Goal: Find specific page/section: Find specific page/section

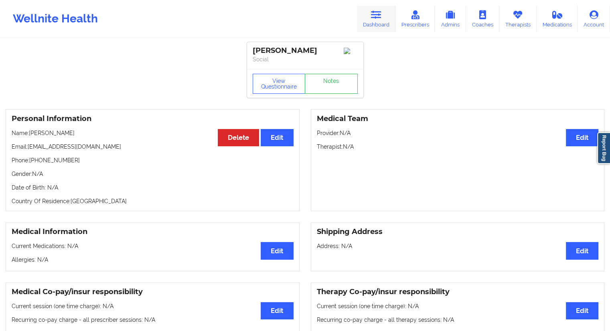
click at [373, 28] on link "Dashboard" at bounding box center [376, 19] width 39 height 26
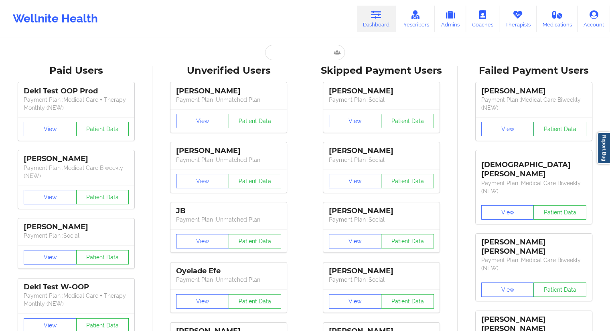
click at [302, 55] on input "text" at bounding box center [304, 52] width 79 height 15
paste input "[EMAIL_ADDRESS][DOMAIN_NAME]"
type input "[EMAIL_ADDRESS][DOMAIN_NAME]"
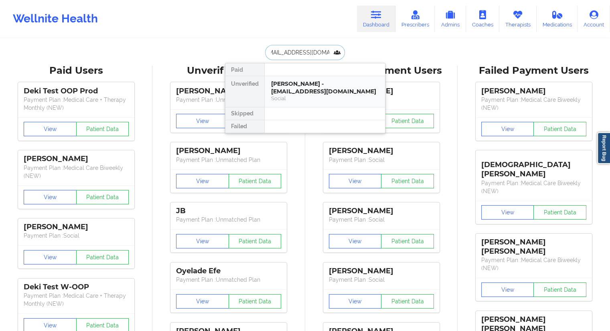
click at [307, 77] on div "[PERSON_NAME] - [EMAIL_ADDRESS][DOMAIN_NAME] Social" at bounding box center [325, 91] width 120 height 31
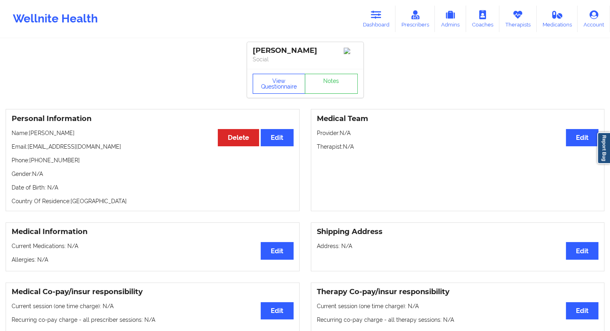
click at [266, 79] on button "View Questionnaire" at bounding box center [279, 84] width 53 height 20
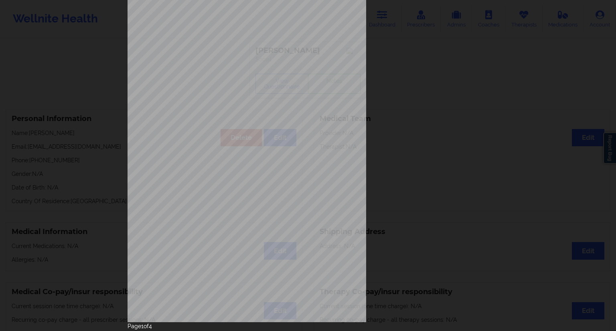
scroll to position [51, 0]
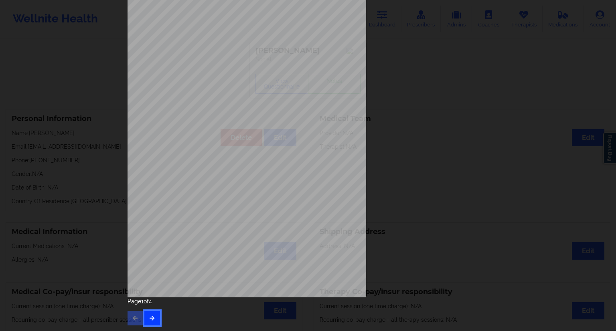
click at [151, 317] on icon "button" at bounding box center [152, 318] width 7 height 5
click at [152, 326] on div "Feeling nervous, anxious, or on edge Not being able to stop or control worrying…" at bounding box center [308, 142] width 372 height 377
click at [152, 317] on icon "button" at bounding box center [152, 318] width 7 height 5
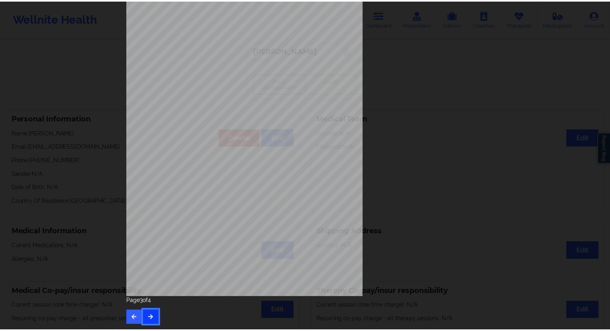
scroll to position [0, 0]
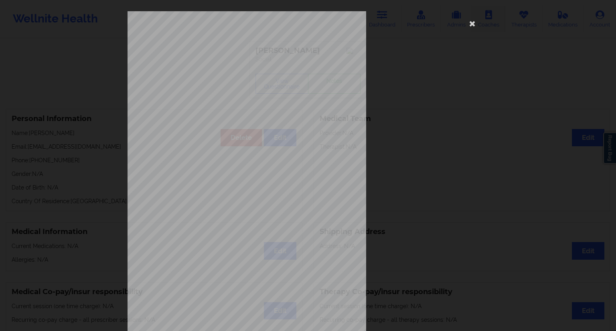
click at [468, 26] on icon at bounding box center [472, 23] width 13 height 13
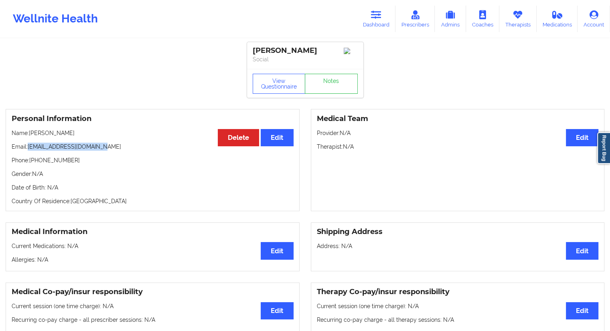
drag, startPoint x: 116, startPoint y: 148, endPoint x: 40, endPoint y: 148, distance: 75.4
click at [28, 148] on p "Email: [EMAIL_ADDRESS][DOMAIN_NAME]" at bounding box center [153, 147] width 282 height 8
copy p "[EMAIL_ADDRESS][DOMAIN_NAME]"
drag, startPoint x: 44, startPoint y: 132, endPoint x: 32, endPoint y: 134, distance: 12.1
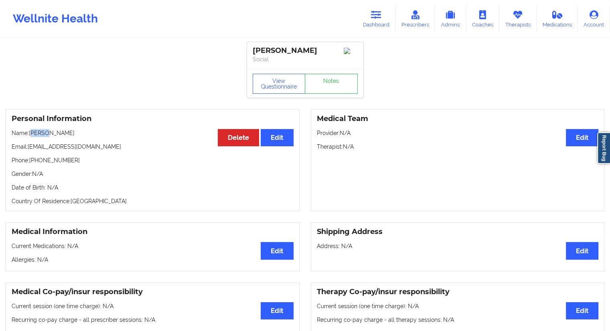
click at [32, 134] on p "Name: [PERSON_NAME]" at bounding box center [153, 133] width 282 height 8
click at [37, 137] on p "Name: [PERSON_NAME]" at bounding box center [153, 133] width 282 height 8
click at [43, 135] on p "Name: [PERSON_NAME]" at bounding box center [153, 133] width 282 height 8
drag, startPoint x: 44, startPoint y: 135, endPoint x: 34, endPoint y: 138, distance: 10.9
click at [34, 137] on p "Name: [PERSON_NAME]" at bounding box center [153, 133] width 282 height 8
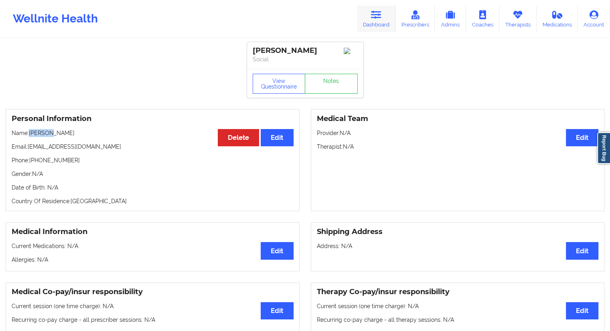
click at [372, 27] on link "Dashboard" at bounding box center [376, 19] width 39 height 26
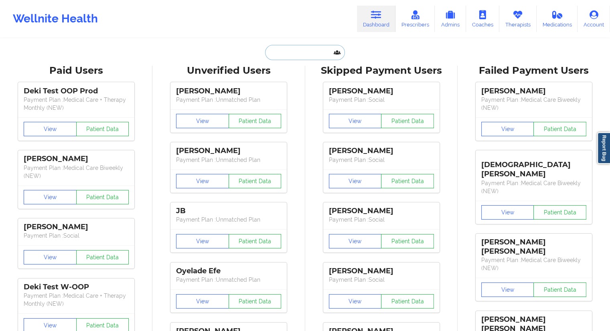
click at [311, 52] on input "text" at bounding box center [304, 52] width 79 height 15
paste input "[PERSON_NAME]"
type input "[PERSON_NAME]"
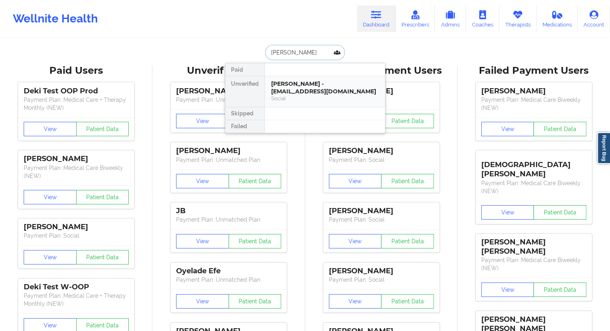
click at [295, 84] on div "[PERSON_NAME] - [EMAIL_ADDRESS][DOMAIN_NAME]" at bounding box center [325, 87] width 108 height 15
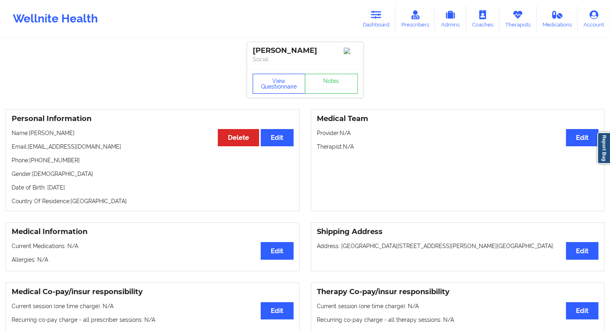
click at [287, 88] on button "View Questionnaire" at bounding box center [279, 84] width 53 height 20
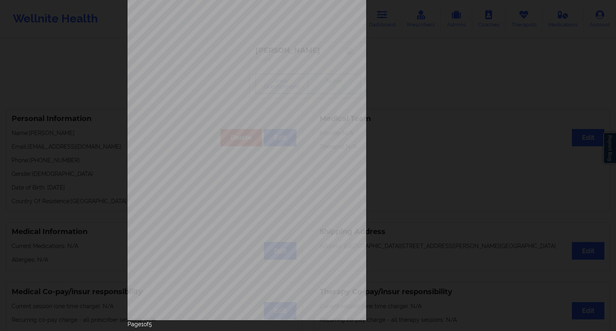
scroll to position [51, 0]
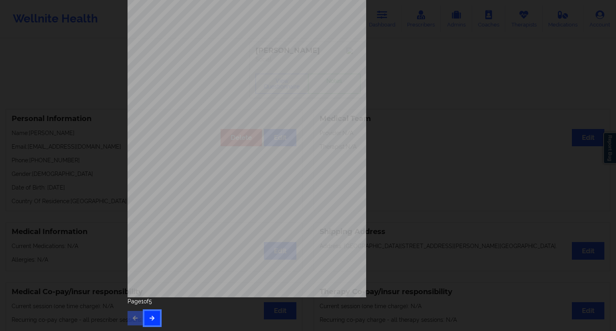
click at [152, 319] on icon "button" at bounding box center [152, 318] width 7 height 5
click at [154, 318] on button "button" at bounding box center [152, 318] width 16 height 14
click at [155, 318] on button "button" at bounding box center [152, 318] width 16 height 14
click at [156, 318] on button "button" at bounding box center [152, 318] width 16 height 14
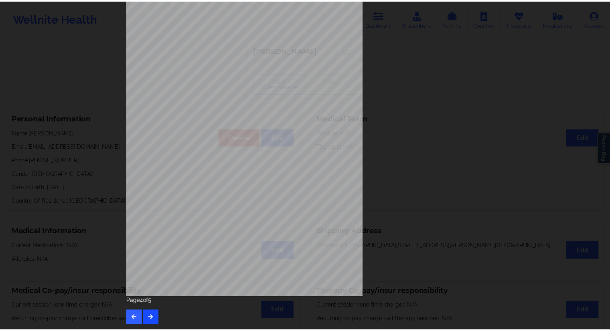
scroll to position [0, 0]
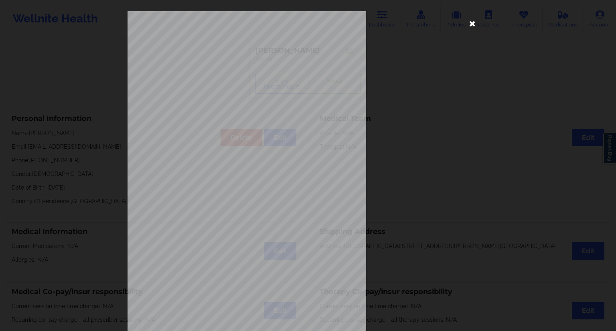
click at [470, 26] on icon at bounding box center [472, 23] width 13 height 13
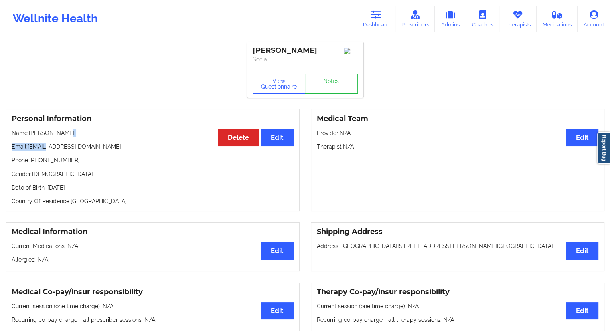
drag, startPoint x: 69, startPoint y: 138, endPoint x: 44, endPoint y: 140, distance: 25.3
click at [44, 140] on div "Personal Information Edit Delete Name: [PERSON_NAME] Email: [EMAIL_ADDRESS][DOM…" at bounding box center [153, 160] width 294 height 102
click at [43, 142] on div "Personal Information Edit Delete Name: [PERSON_NAME] Email: [EMAIL_ADDRESS][DOM…" at bounding box center [153, 160] width 294 height 102
drag, startPoint x: 61, startPoint y: 136, endPoint x: 31, endPoint y: 138, distance: 30.2
click at [31, 137] on p "Name: [PERSON_NAME]" at bounding box center [153, 133] width 282 height 8
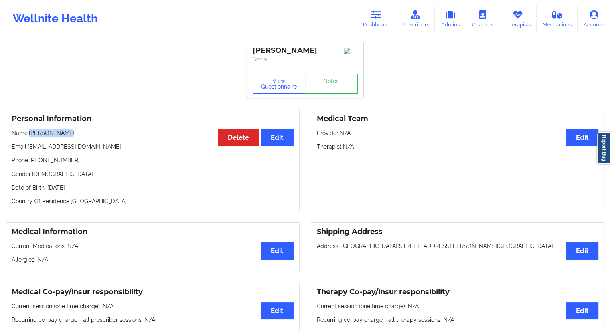
copy p "[PERSON_NAME]"
click at [376, 24] on link "Dashboard" at bounding box center [376, 19] width 39 height 26
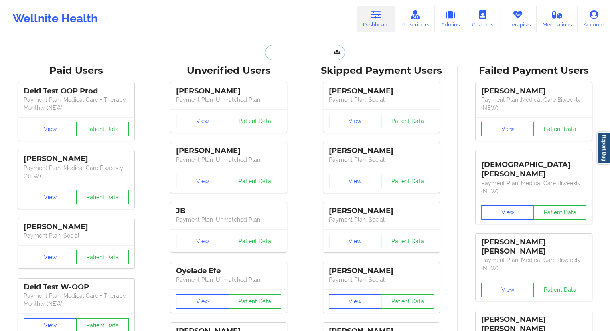
click at [276, 46] on input "text" at bounding box center [304, 52] width 79 height 15
paste input "[EMAIL_ADDRESS][DOMAIN_NAME]"
type input "[EMAIL_ADDRESS][DOMAIN_NAME]"
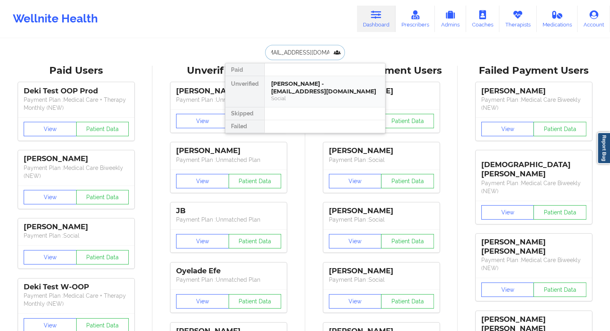
click at [300, 97] on div "Social" at bounding box center [325, 98] width 108 height 7
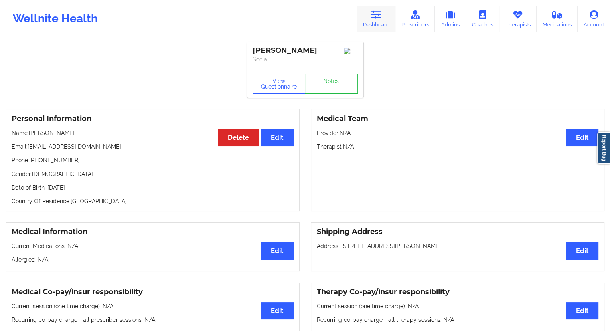
click at [376, 19] on icon at bounding box center [376, 14] width 10 height 9
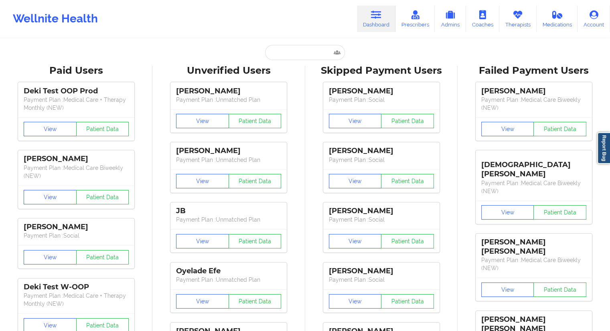
drag, startPoint x: 312, startPoint y: 43, endPoint x: 300, endPoint y: 53, distance: 15.6
click at [300, 54] on input "text" at bounding box center [304, 52] width 79 height 15
paste input "[PERSON_NAME]"
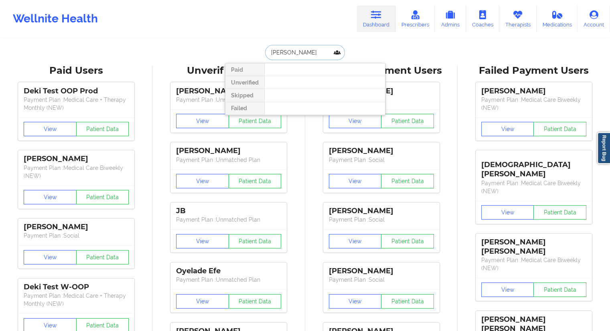
click at [272, 52] on input "[PERSON_NAME]" at bounding box center [304, 52] width 79 height 15
click at [292, 55] on input "[PERSON_NAME]" at bounding box center [304, 52] width 79 height 15
click at [291, 51] on input "SurfIeld" at bounding box center [304, 52] width 79 height 15
type input "SurfIeld"
